Goal: Task Accomplishment & Management: Manage account settings

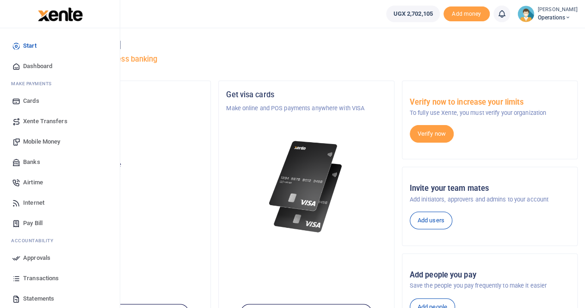
click at [31, 141] on span "Mobile Money" at bounding box center [41, 141] width 37 height 9
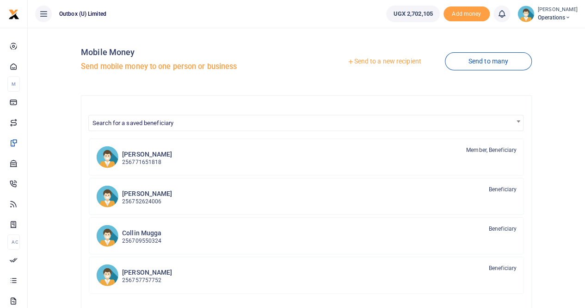
click at [392, 62] on link "Send to a new recipient" at bounding box center [384, 61] width 121 height 17
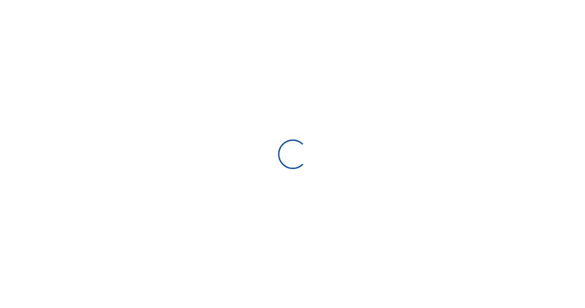
select select "Loading bundles"
select select
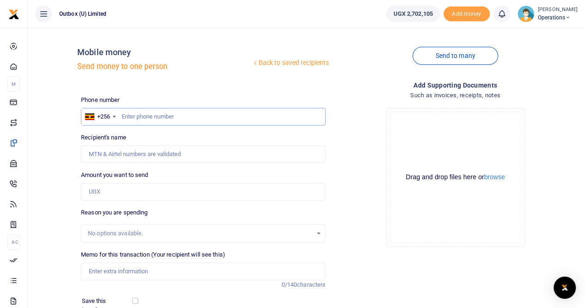
click at [128, 118] on input "text" at bounding box center [203, 117] width 245 height 18
paste input "783370662"
type input "783370662"
type input "John Bosco Magala"
type input "783370662"
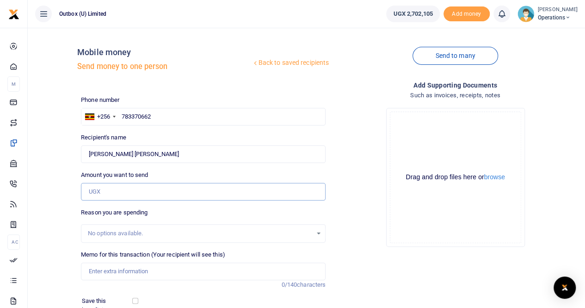
click at [111, 194] on input "Amount you want to send" at bounding box center [203, 192] width 245 height 18
type input "150,000"
click at [96, 272] on input "Memo for this transaction (Your recipient will see this)" at bounding box center [203, 271] width 245 height 18
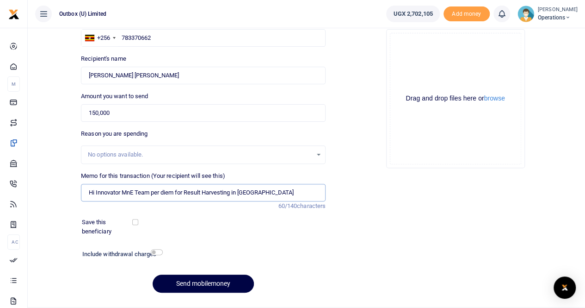
scroll to position [81, 0]
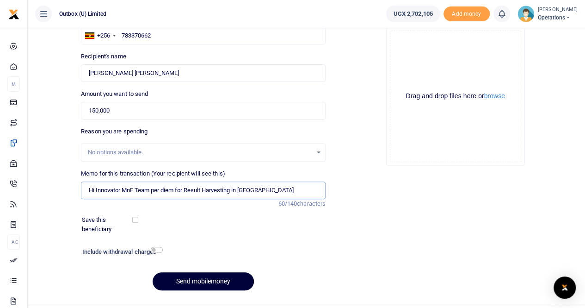
type input "Hi Innovator MnE Team per diem for Result Harvesting in Arua"
click at [184, 281] on button "Send mobilemoney" at bounding box center [203, 281] width 101 height 18
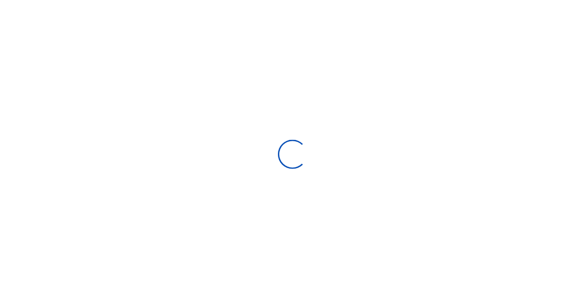
scroll to position [81, 0]
select select "Loading bundles"
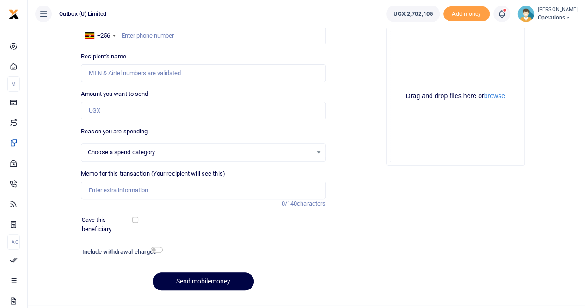
select select
click at [146, 34] on input "text" at bounding box center [203, 36] width 245 height 18
paste input "777186704"
type input "777186704"
type input "Louis Okello"
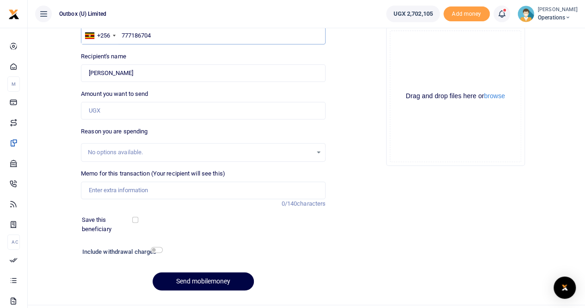
type input "777186704"
click at [104, 111] on input "Amount you want to send" at bounding box center [203, 111] width 245 height 18
type input "150,000"
click at [105, 185] on input "Memo for this transaction (Your recipient will see this)" at bounding box center [203, 190] width 245 height 18
type input "Hi Innovator MnE Team per diem for Result Harvesting in Arua"
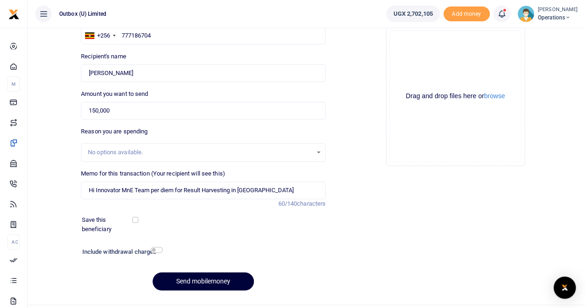
click at [187, 277] on button "Send mobilemoney" at bounding box center [203, 281] width 101 height 18
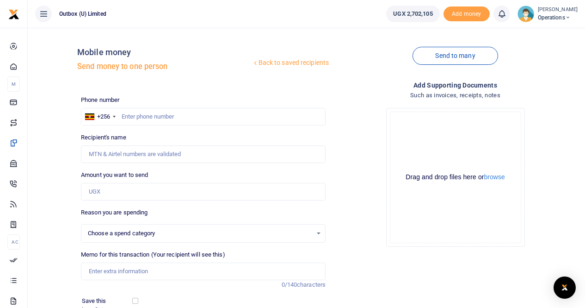
select select
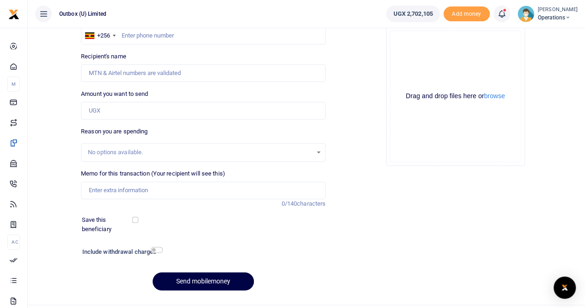
scroll to position [81, 0]
click at [141, 35] on input "text" at bounding box center [203, 36] width 245 height 18
paste input "778865186"
type input "778865186"
type input "[PERSON_NAME] Kule"
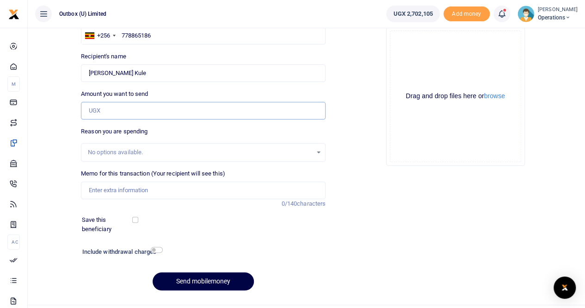
click at [122, 109] on input "Amount you want to send" at bounding box center [203, 111] width 245 height 18
type input "150,000"
click at [113, 185] on input "Memo for this transaction (Your recipient will see this)" at bounding box center [203, 190] width 245 height 18
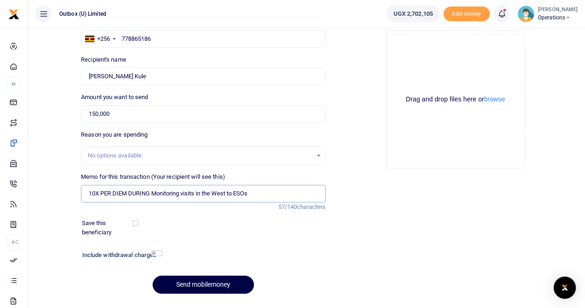
scroll to position [101, 0]
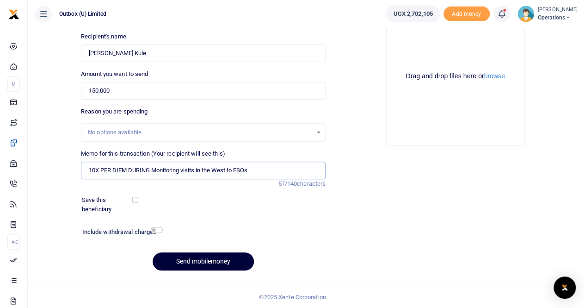
type input "10X PER DIEM DURING Monitoring visits in the West to ESOs"
click at [198, 257] on button "Send mobilemoney" at bounding box center [203, 261] width 101 height 18
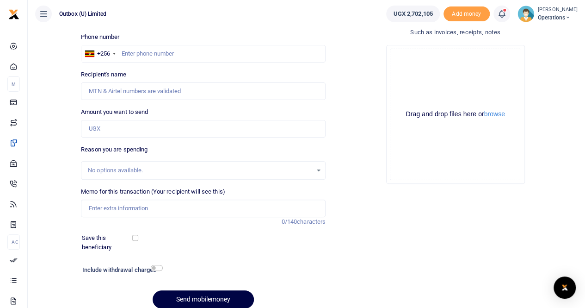
scroll to position [62, 0]
click at [136, 49] on input "text" at bounding box center [203, 54] width 245 height 18
paste input "789738039"
type input "789738039"
type input "[PERSON_NAME]"
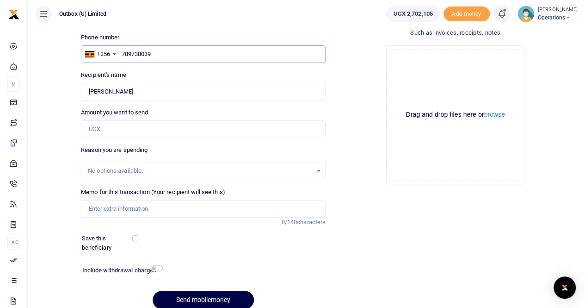
type input "789738039"
click at [118, 123] on input "Amount you want to send" at bounding box center [203, 129] width 245 height 18
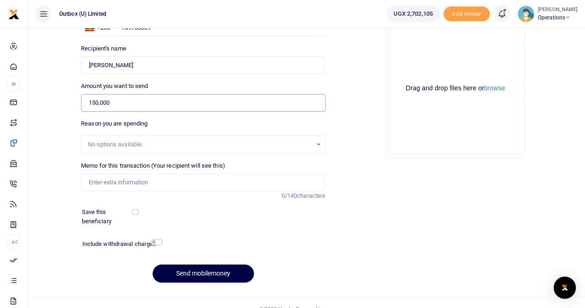
scroll to position [92, 0]
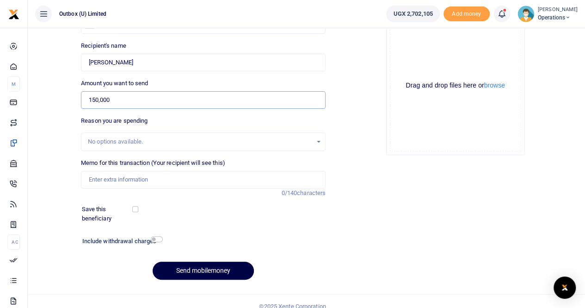
type input "150,000"
click at [108, 179] on input "Memo for this transaction (Your recipient will see this)" at bounding box center [203, 180] width 245 height 18
type input "10X PER DIEM DURING Monitoring visits in the West to ESOs"
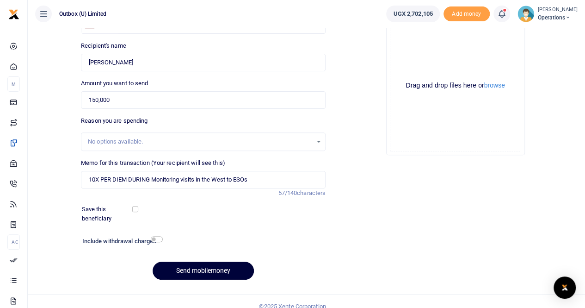
click at [181, 265] on button "Send mobilemoney" at bounding box center [203, 270] width 101 height 18
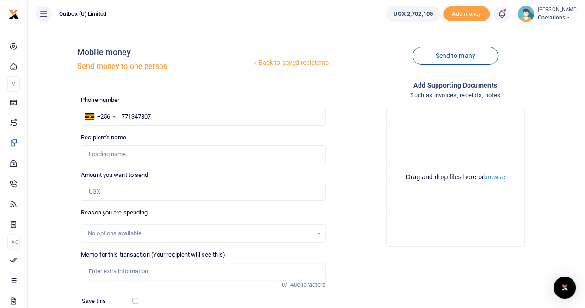
type input "771347807"
drag, startPoint x: 0, startPoint y: 0, endPoint x: 114, endPoint y: 192, distance: 223.4
click at [114, 192] on input "Amount you want to send" at bounding box center [203, 192] width 245 height 18
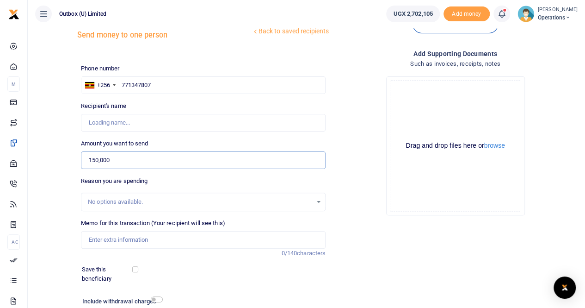
scroll to position [32, 0]
type input "150,000"
click at [121, 235] on input "Memo for this transaction (Your recipient will see this)" at bounding box center [203, 239] width 245 height 18
type input "1"
type input "[PERSON_NAME]"
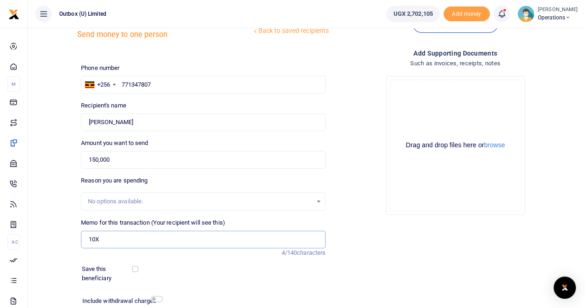
type input "10X PER DIEM DURING Monitoring visits in the West to ESOs"
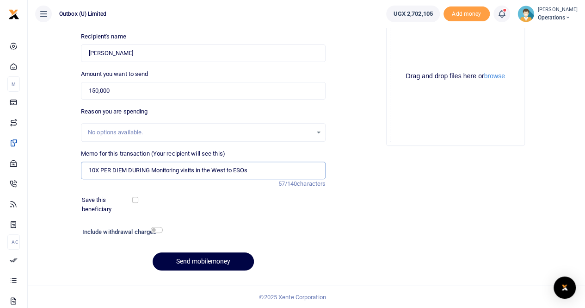
scroll to position [100, 0]
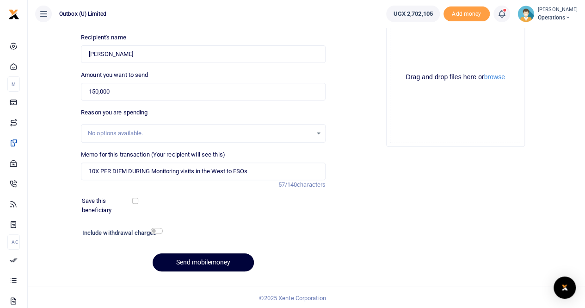
click at [185, 259] on button "Send mobilemoney" at bounding box center [203, 262] width 101 height 18
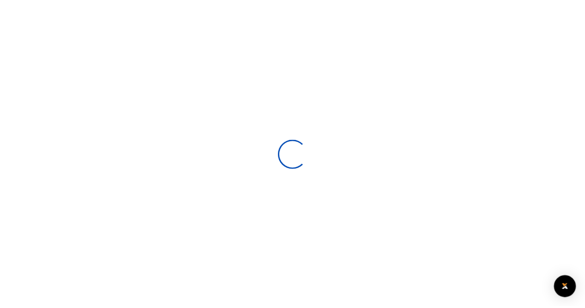
scroll to position [99, 0]
select select
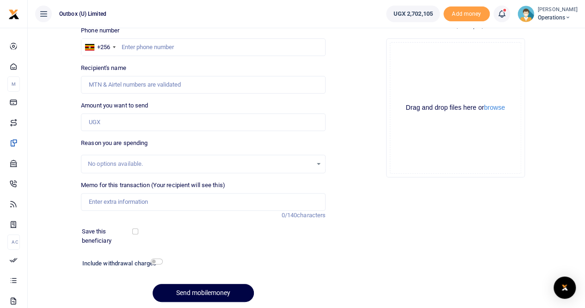
scroll to position [69, 0]
click at [136, 50] on input "text" at bounding box center [203, 48] width 245 height 18
paste input "704984636"
type input "704984636"
click at [127, 120] on input "Amount you want to send" at bounding box center [203, 123] width 245 height 18
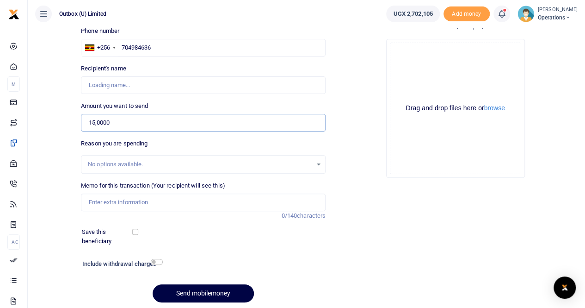
type input "150,000"
type input "[PERSON_NAME]"
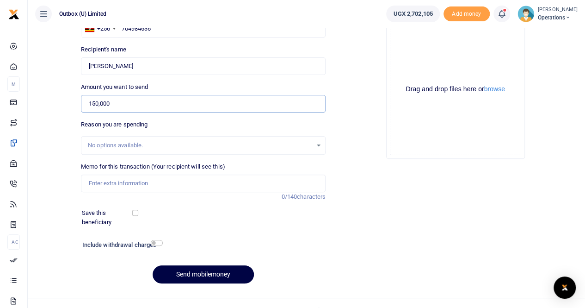
scroll to position [92, 0]
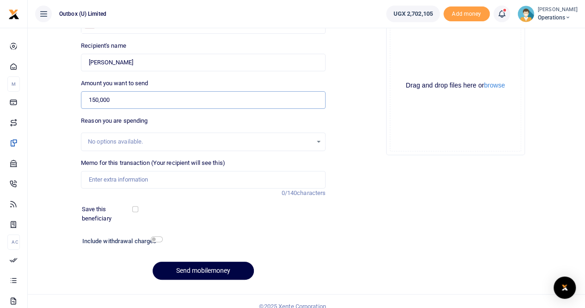
type input "150,000"
click at [126, 174] on input "Memo for this transaction (Your recipient will see this)" at bounding box center [203, 180] width 245 height 18
type input "10X PER DIEM DURING Monitoring visits in the West to ESOs"
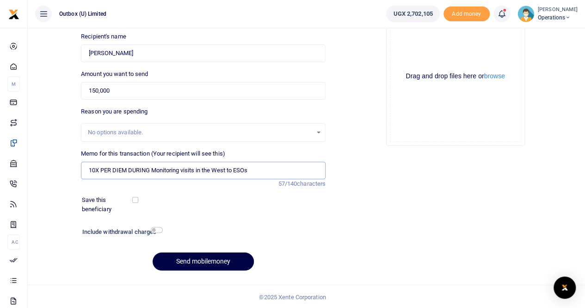
scroll to position [99, 0]
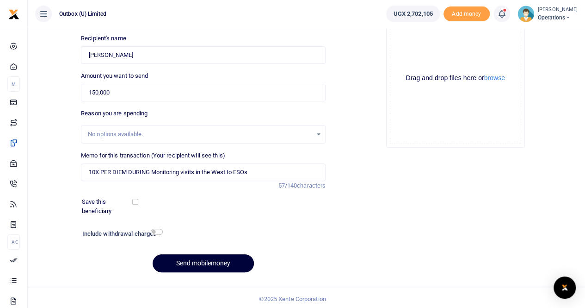
click at [192, 264] on button "Send mobilemoney" at bounding box center [203, 263] width 101 height 18
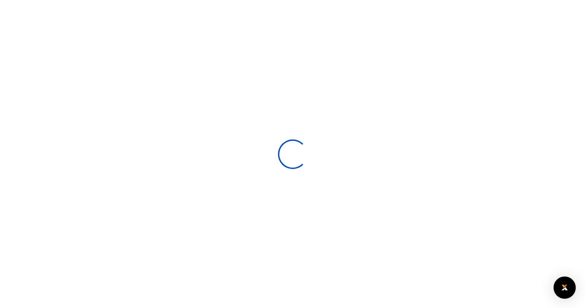
scroll to position [99, 0]
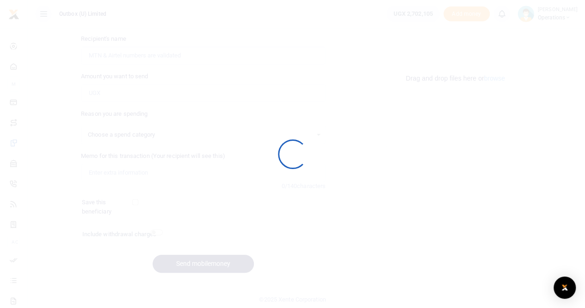
select select
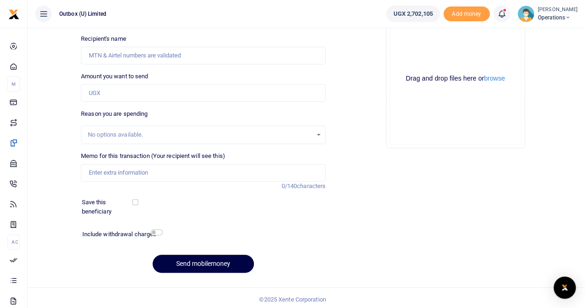
scroll to position [0, 0]
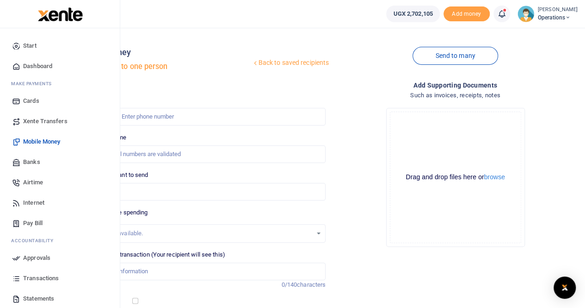
click at [27, 66] on span "Dashboard" at bounding box center [37, 66] width 29 height 9
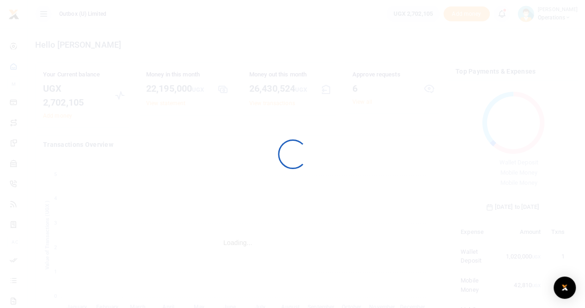
scroll to position [7, 7]
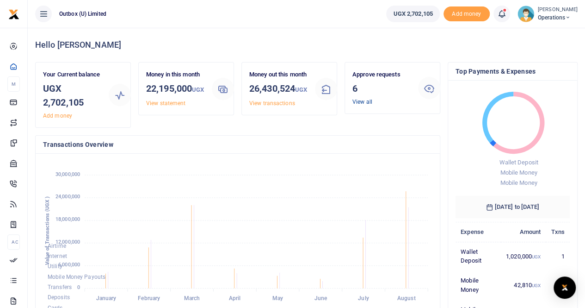
click at [358, 104] on link "View all" at bounding box center [362, 102] width 20 height 6
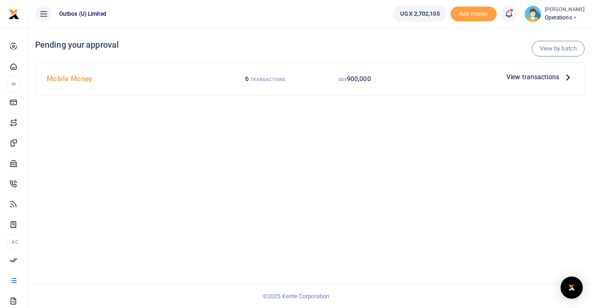
click at [533, 76] on span "View transactions" at bounding box center [532, 77] width 53 height 10
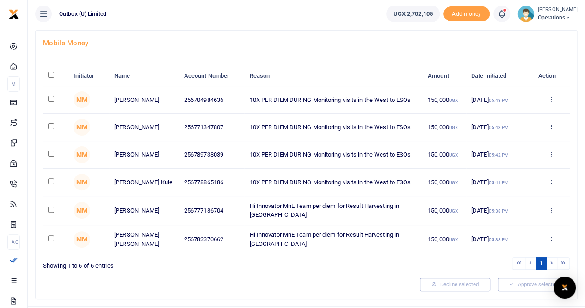
scroll to position [52, 0]
click at [52, 74] on input "\a \a : activate to sort column descending" at bounding box center [51, 74] width 6 height 6
checkbox input "true"
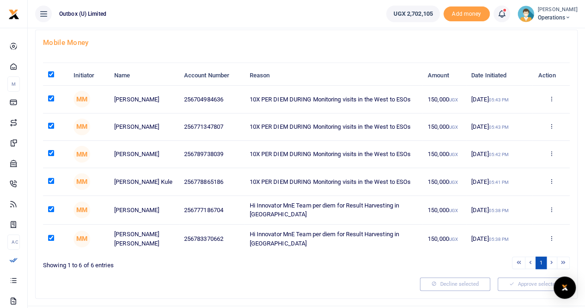
checkbox input "true"
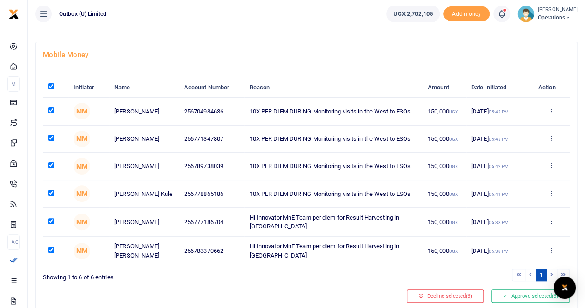
scroll to position [70, 0]
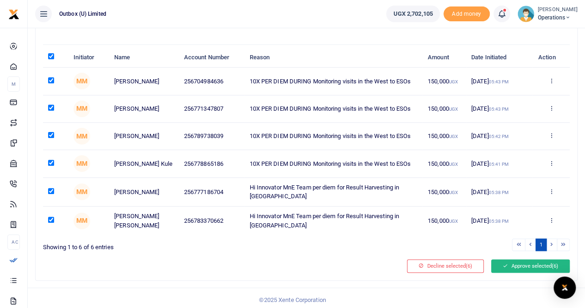
click at [525, 262] on button "Approve selected (6)" at bounding box center [530, 265] width 79 height 13
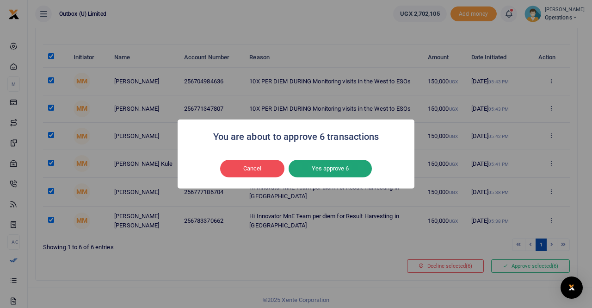
click at [351, 168] on button "Yes approve 6" at bounding box center [330, 169] width 83 height 18
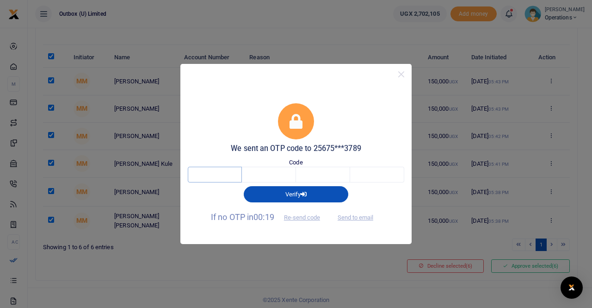
click at [216, 171] on input "text" at bounding box center [215, 174] width 54 height 16
type input "4"
type input "1"
type input "0"
type input "2"
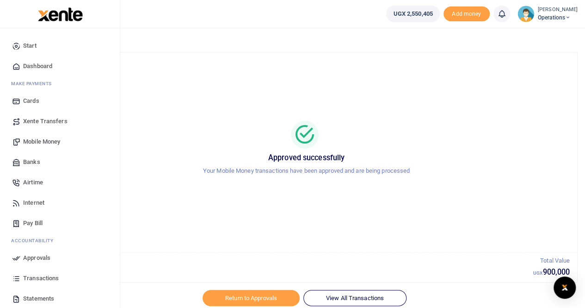
click at [38, 68] on span "Dashboard" at bounding box center [37, 66] width 29 height 9
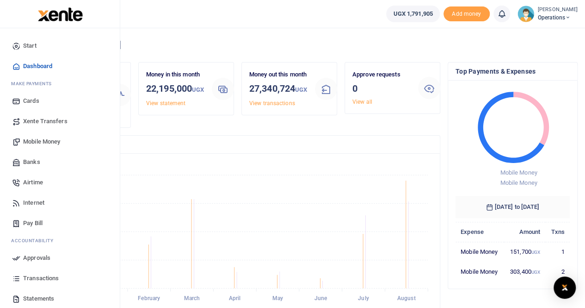
click at [36, 278] on span "Transactions" at bounding box center [41, 277] width 36 height 9
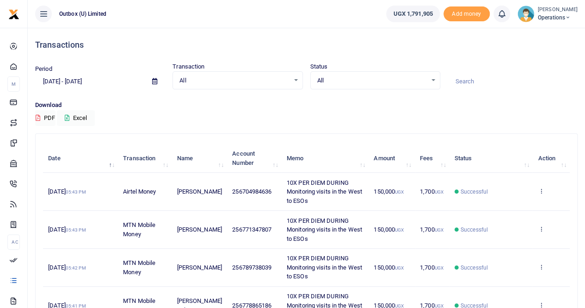
click at [153, 79] on icon at bounding box center [154, 81] width 5 height 6
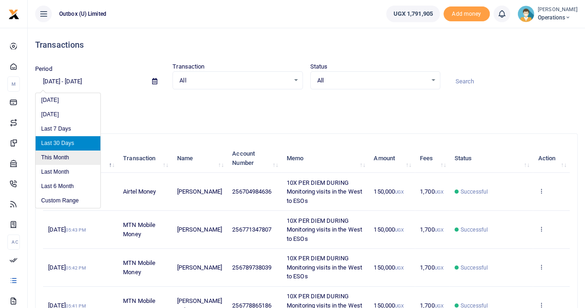
click at [70, 158] on li "This Month" at bounding box center [68, 157] width 65 height 14
type input "[DATE] - [DATE]"
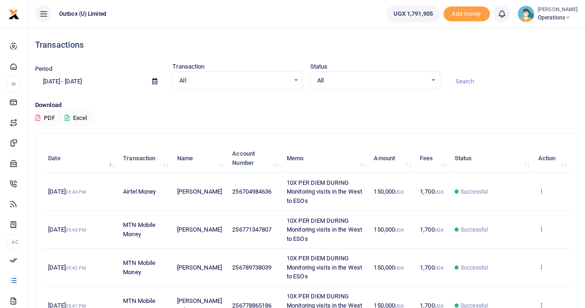
click at [44, 117] on button "PDF" at bounding box center [45, 118] width 20 height 16
